Goal: Task Accomplishment & Management: Manage account settings

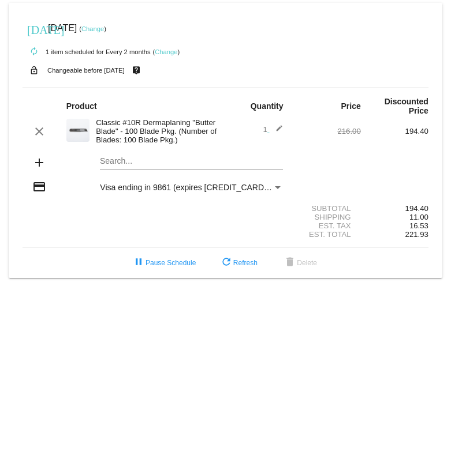
click at [119, 24] on div "today Sep 24 2025 ( Change )" at bounding box center [225, 28] width 406 height 23
click at [104, 29] on link "Change" at bounding box center [92, 28] width 22 height 7
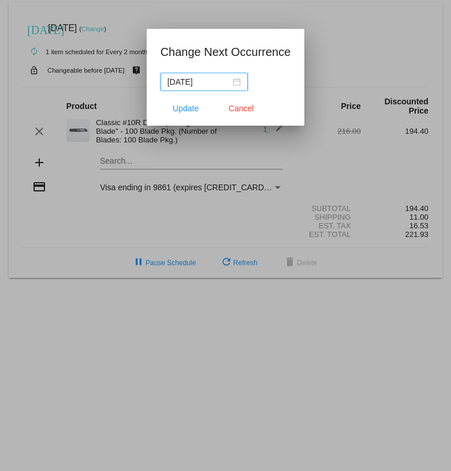
click at [189, 84] on input "2025-09-24" at bounding box center [198, 82] width 63 height 13
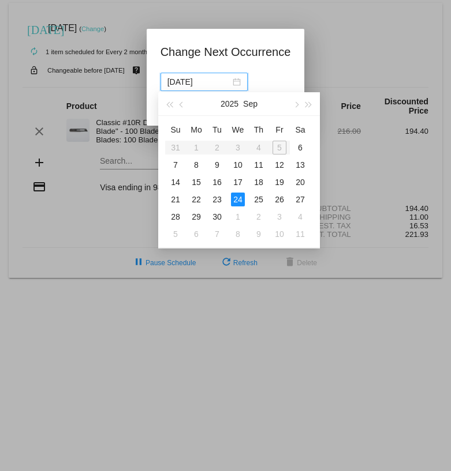
click at [279, 147] on table "Su Mo Tu We Th Fr Sa 31 1 2 3 4 5 6 7 8 9 10 11 12 13 14 15 16 17 18 19 20 21 2…" at bounding box center [237, 182] width 145 height 122
click at [298, 146] on div "6" at bounding box center [300, 148] width 14 height 14
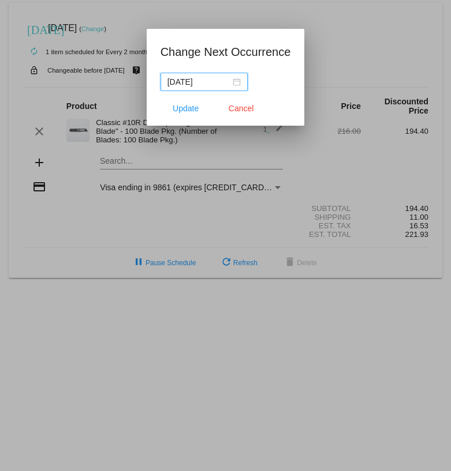
type input "2025-09-06"
click at [182, 111] on span "Update" at bounding box center [185, 108] width 26 height 9
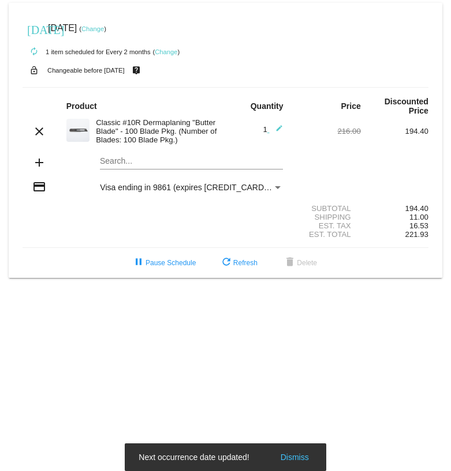
click at [155, 54] on small "( Change )" at bounding box center [166, 51] width 27 height 7
click at [166, 54] on link "Change" at bounding box center [166, 51] width 22 height 7
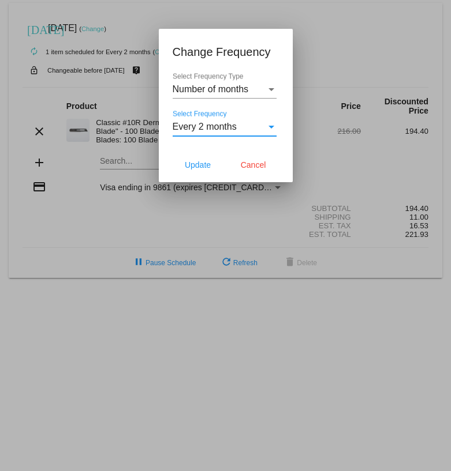
click at [234, 129] on span "Every 2 months" at bounding box center [204, 127] width 64 height 10
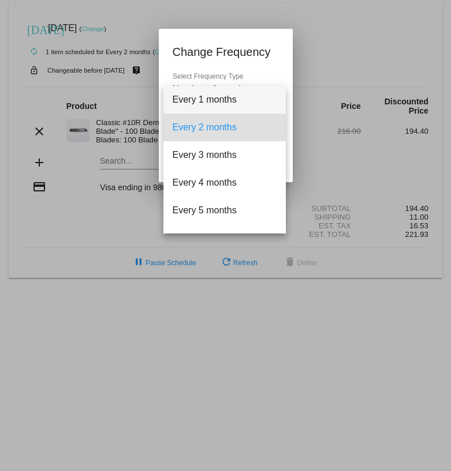
click at [227, 104] on span "Every 1 months" at bounding box center [224, 100] width 104 height 28
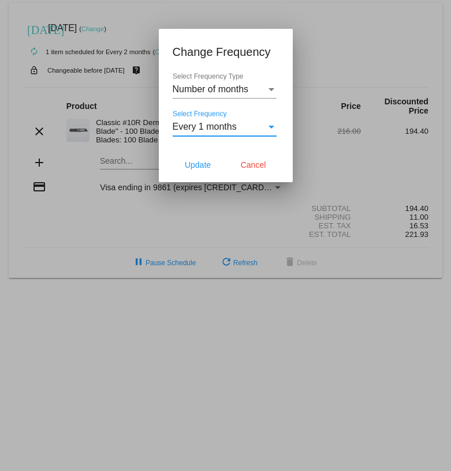
click at [241, 129] on div "Every 1 months" at bounding box center [218, 127] width 93 height 10
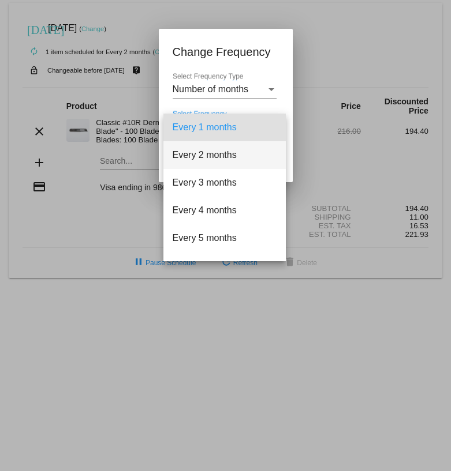
click at [239, 155] on span "Every 2 months" at bounding box center [224, 155] width 104 height 28
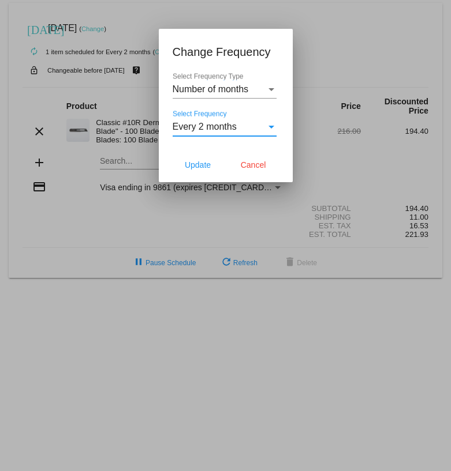
click at [234, 87] on span "Number of months" at bounding box center [210, 89] width 76 height 10
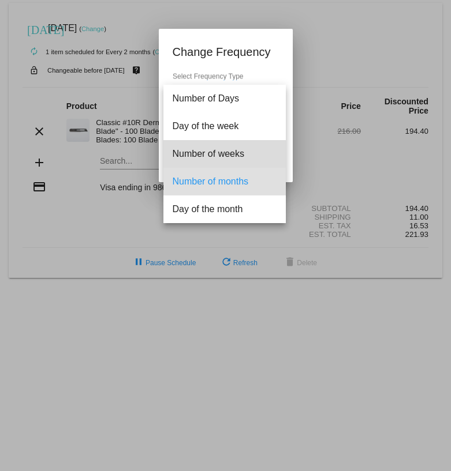
click at [223, 163] on span "Number of weeks" at bounding box center [224, 154] width 104 height 28
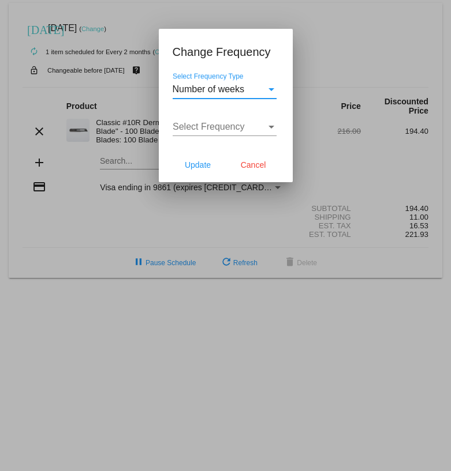
click at [230, 133] on div "Select Frequency Select Frequency" at bounding box center [224, 123] width 104 height 26
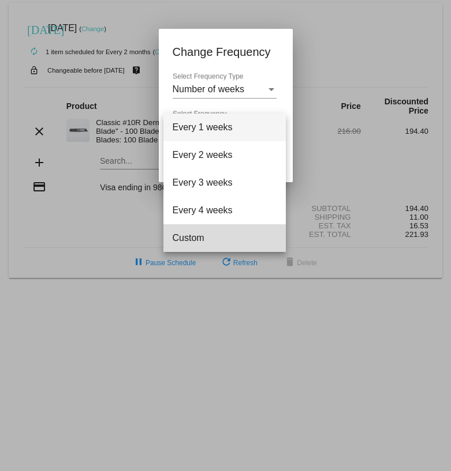
click at [220, 245] on span "Custom" at bounding box center [224, 238] width 104 height 28
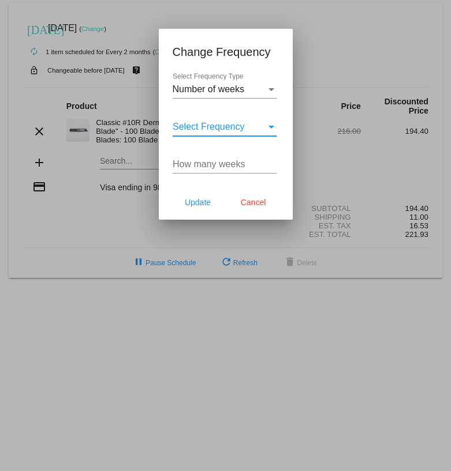
click at [226, 168] on input "How many weeks" at bounding box center [224, 164] width 104 height 10
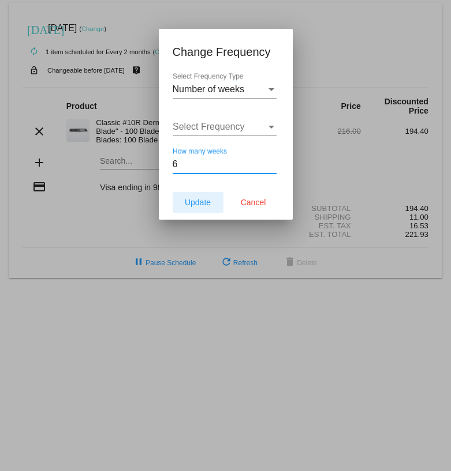
type input "6"
click at [194, 206] on span "Update" at bounding box center [198, 202] width 26 height 9
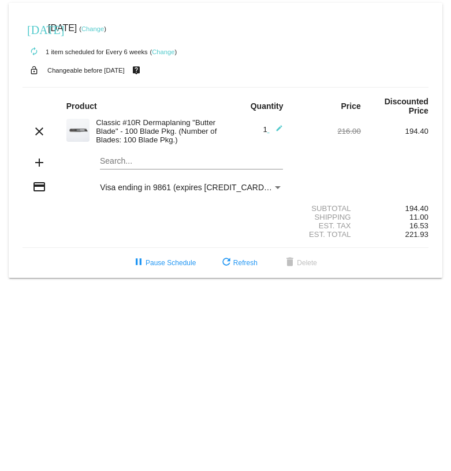
click at [104, 28] on link "Change" at bounding box center [92, 28] width 22 height 7
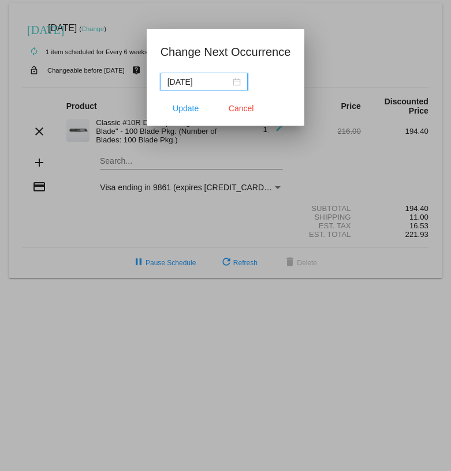
click at [199, 81] on input "2025-09-06" at bounding box center [198, 82] width 63 height 13
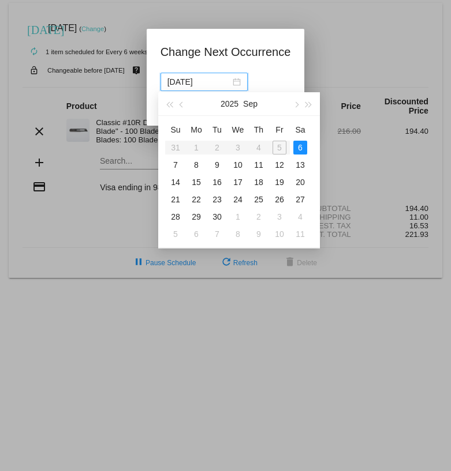
click at [356, 47] on div at bounding box center [225, 235] width 451 height 471
